Goal: Navigation & Orientation: Find specific page/section

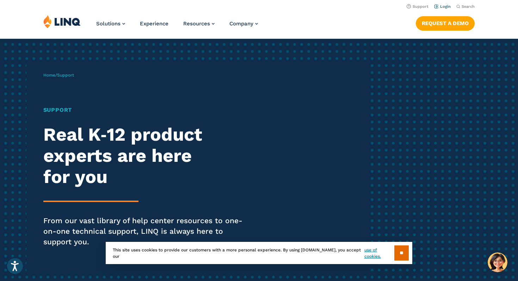
click at [443, 8] on link "Login" at bounding box center [442, 6] width 17 height 5
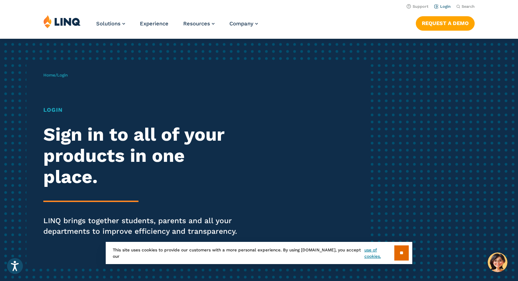
click at [440, 6] on link "Login" at bounding box center [442, 6] width 17 height 5
click at [399, 254] on input "**" at bounding box center [401, 252] width 14 height 15
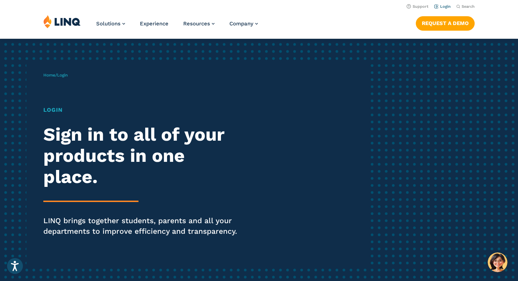
click at [448, 5] on link "Login" at bounding box center [442, 6] width 17 height 5
click at [437, 6] on link "Login" at bounding box center [442, 6] width 17 height 5
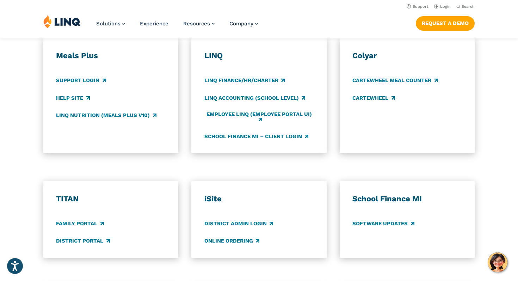
scroll to position [407, 0]
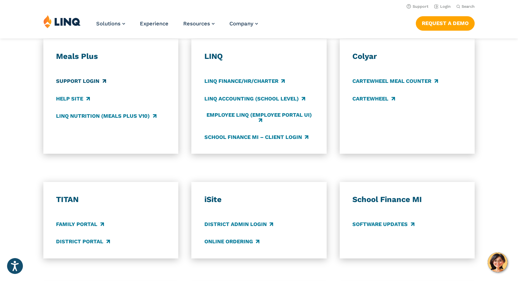
click at [91, 80] on link "Support Login" at bounding box center [81, 82] width 50 height 8
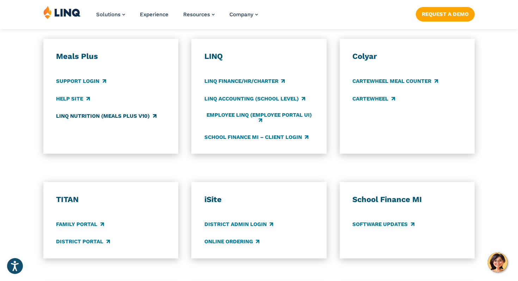
click at [73, 115] on link "LINQ Nutrition (Meals Plus v10)" at bounding box center [106, 116] width 100 height 8
click at [214, 63] on div "LINQ LINQ Finance/HR/Charter LINQ Accounting (school level) Employee LINQ (Empl…" at bounding box center [258, 96] width 109 height 90
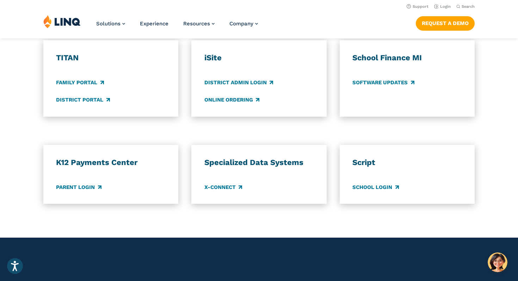
scroll to position [548, 0]
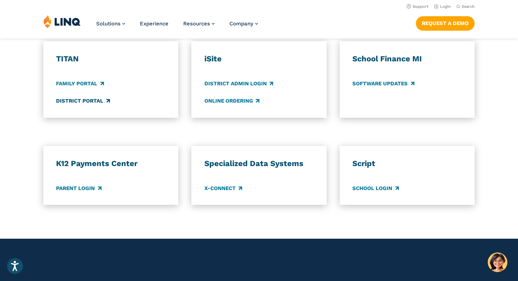
click at [97, 101] on link "District Portal" at bounding box center [83, 101] width 54 height 8
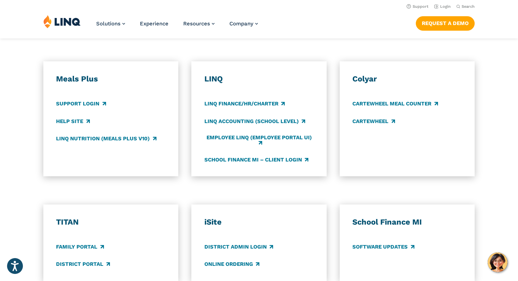
scroll to position [384, 0]
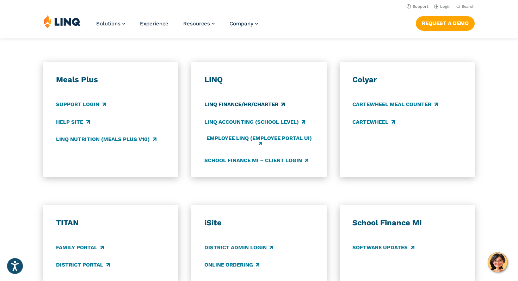
click at [222, 105] on link "LINQ Finance/HR/Charter" at bounding box center [244, 105] width 80 height 8
